Goal: Task Accomplishment & Management: Use online tool/utility

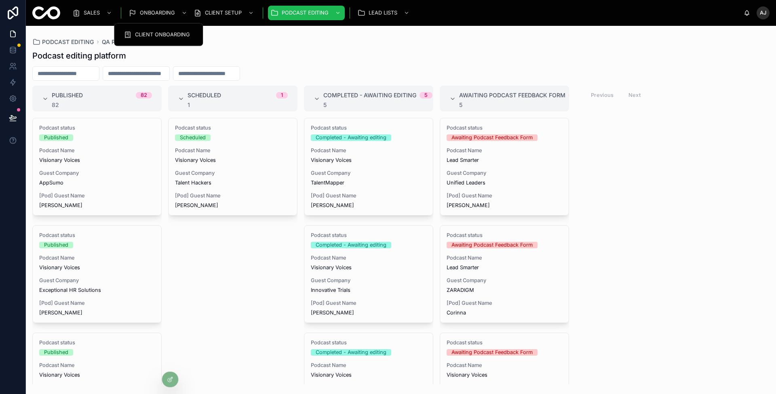
click at [160, 35] on span "CLIENT ONBOARDING" at bounding box center [162, 35] width 55 height 6
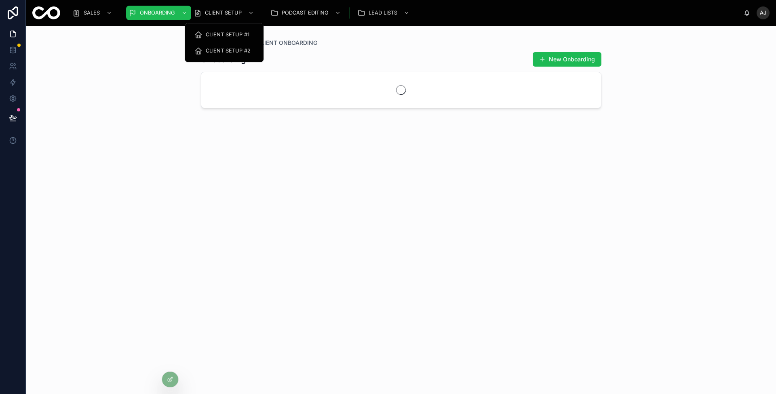
click at [148, 91] on div "ONBOARDING CLIENT ONBOARDING Onboarding New Onboarding" at bounding box center [401, 210] width 750 height 368
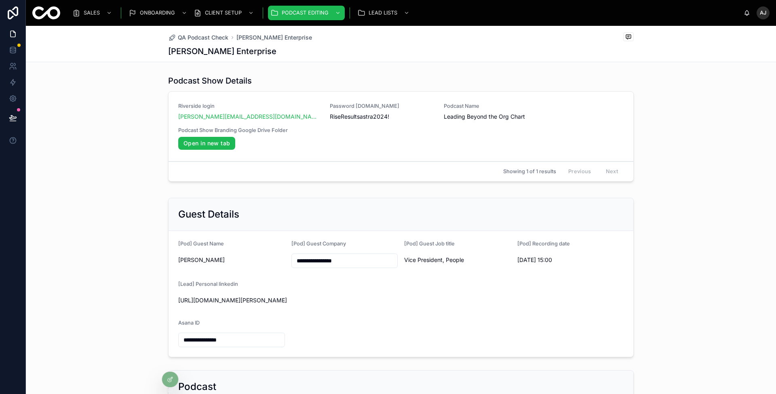
scroll to position [506, 0]
